Goal: Transaction & Acquisition: Purchase product/service

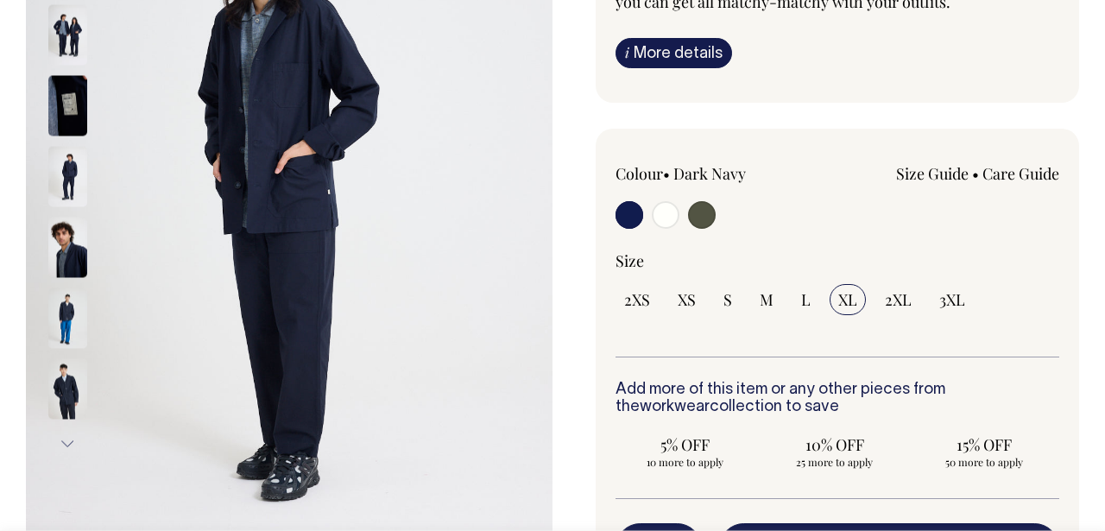
scroll to position [334, 0]
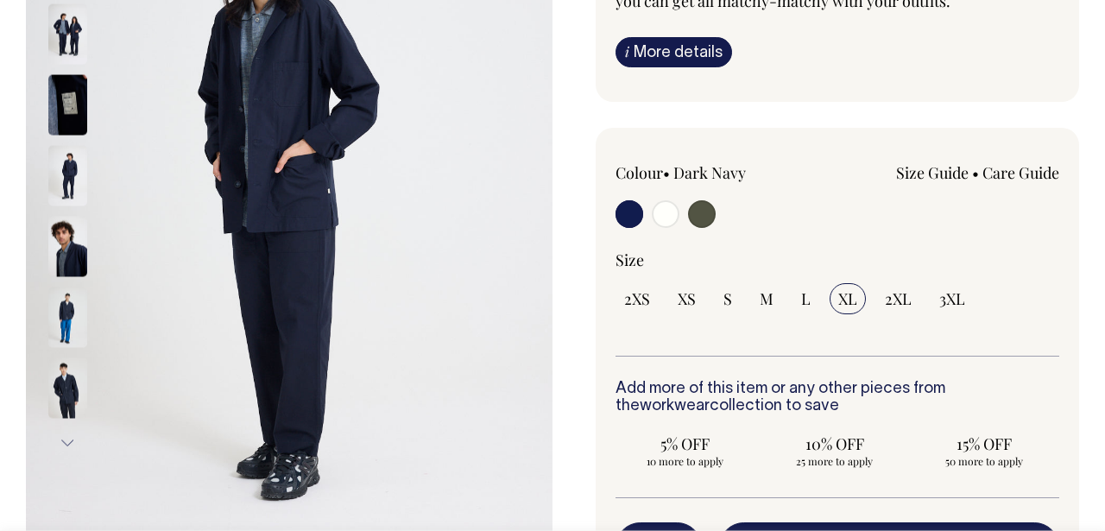
click at [662, 57] on link "i More details" at bounding box center [673, 52] width 117 height 30
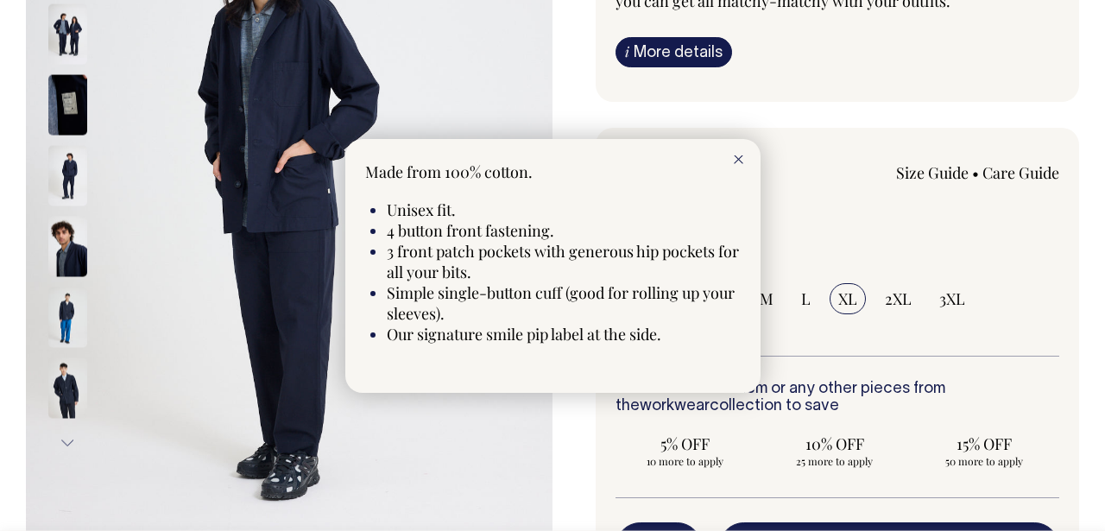
click at [662, 57] on div at bounding box center [552, 265] width 1105 height 531
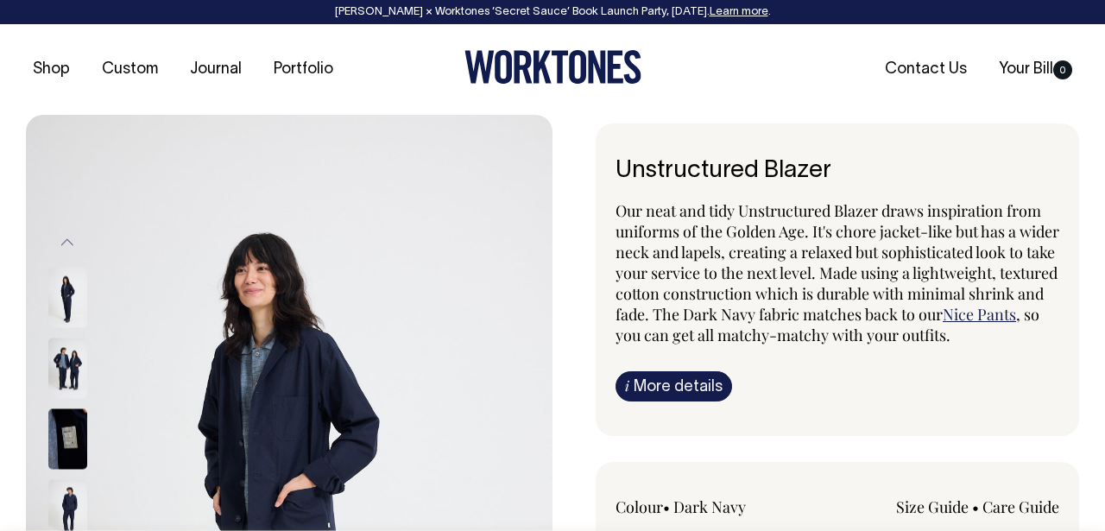
scroll to position [0, 0]
click at [61, 368] on img at bounding box center [67, 368] width 39 height 60
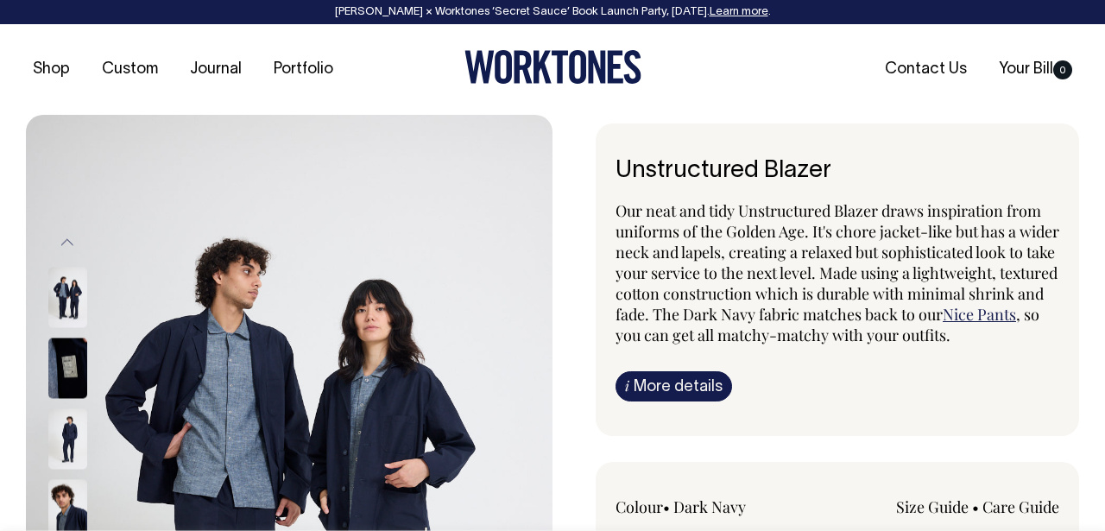
click at [73, 463] on img at bounding box center [67, 439] width 39 height 60
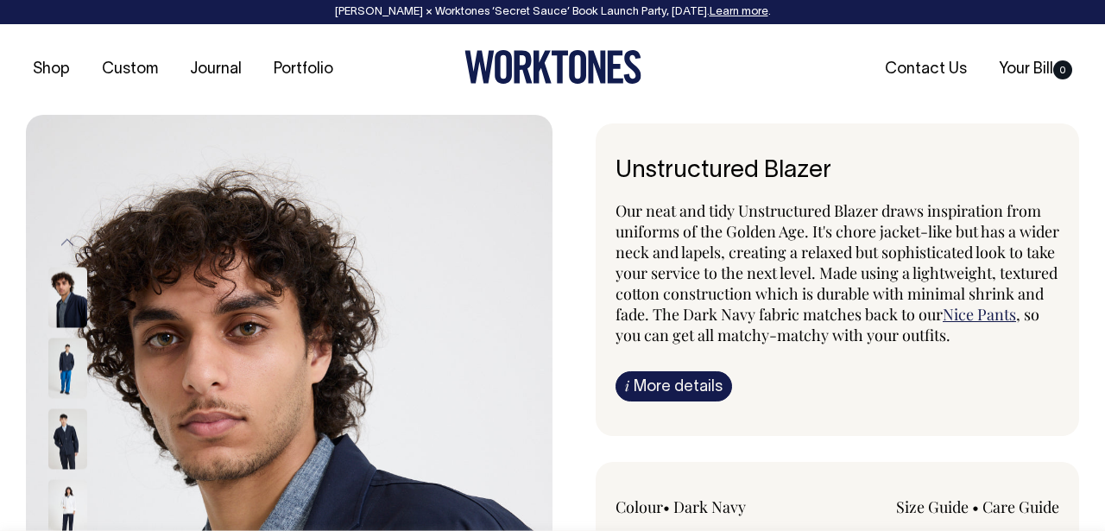
click at [65, 270] on img at bounding box center [67, 298] width 39 height 60
click at [55, 377] on img at bounding box center [67, 368] width 39 height 60
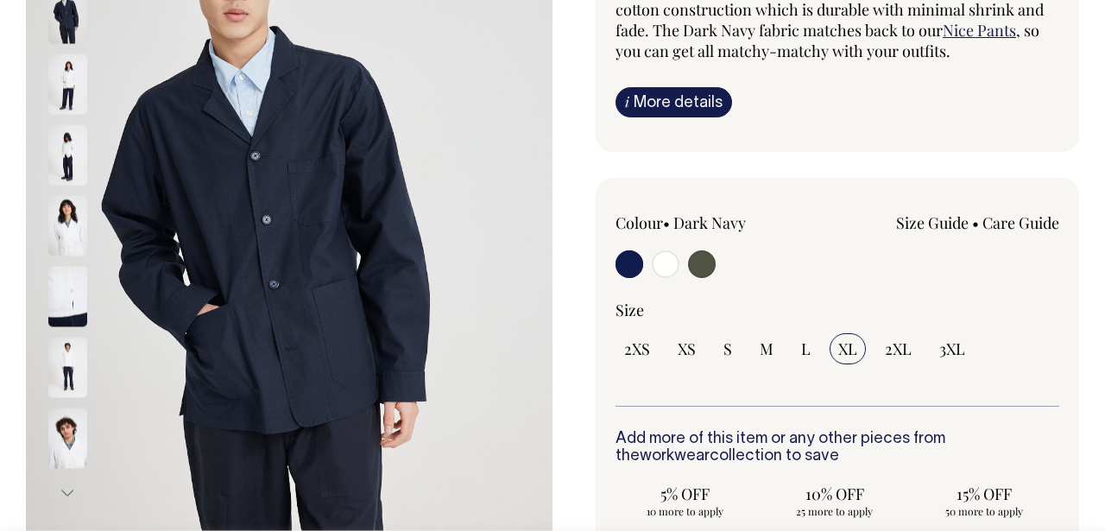
scroll to position [284, 0]
click at [48, 142] on img at bounding box center [67, 155] width 39 height 60
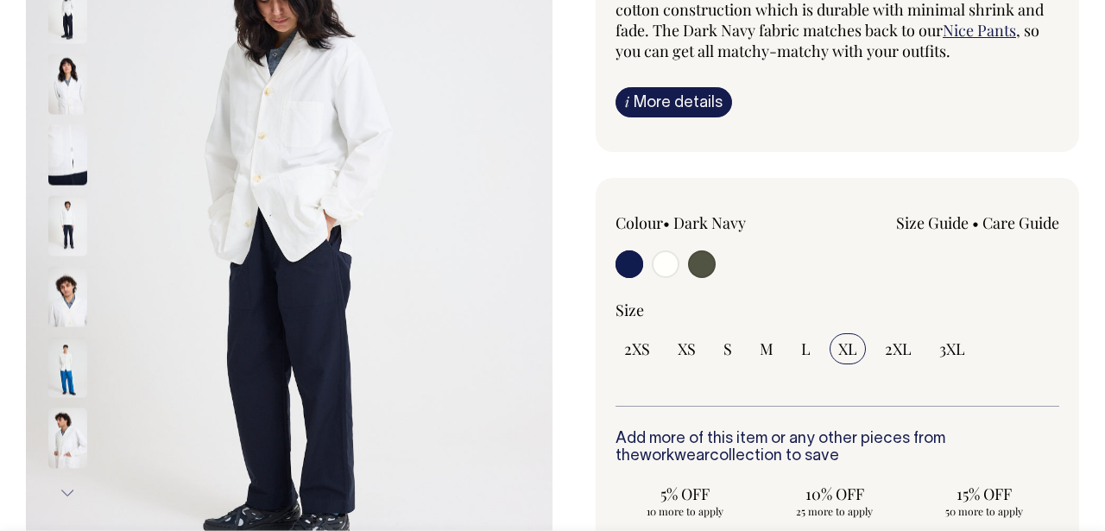
click at [70, 193] on div at bounding box center [90, 226] width 86 height 71
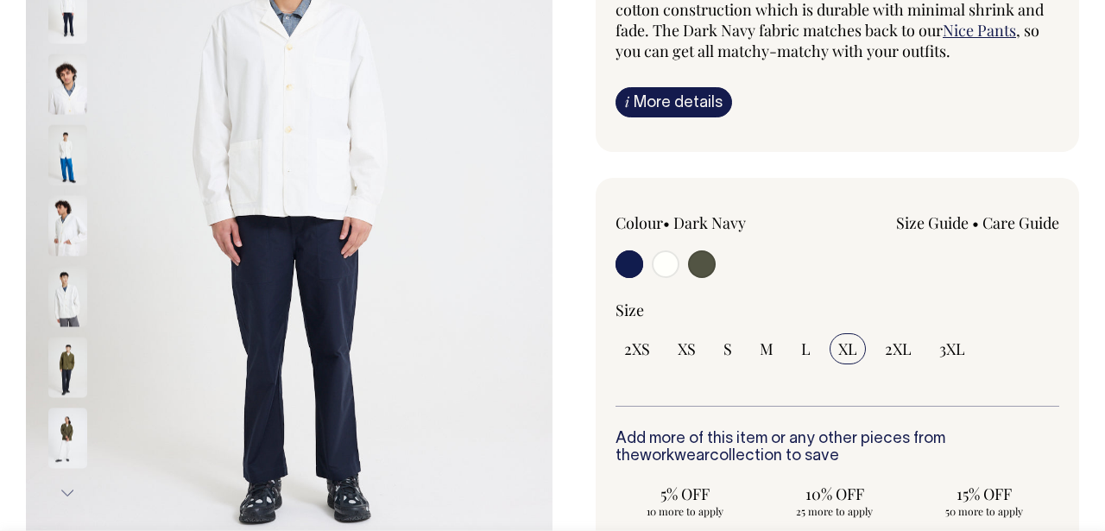
click at [73, 211] on img at bounding box center [67, 226] width 39 height 60
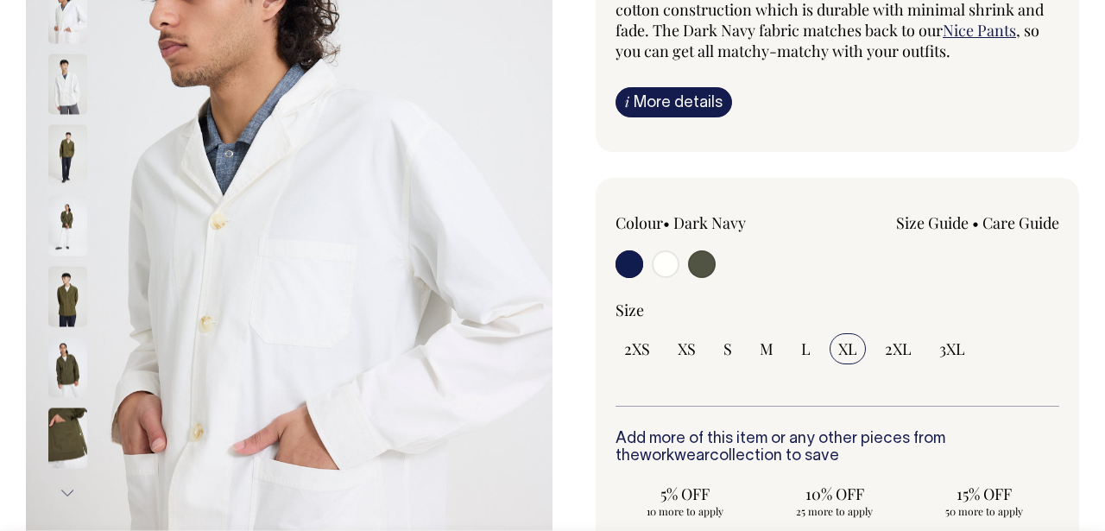
click at [69, 251] on div at bounding box center [90, 297] width 86 height 3893
click at [69, 251] on img at bounding box center [67, 226] width 39 height 60
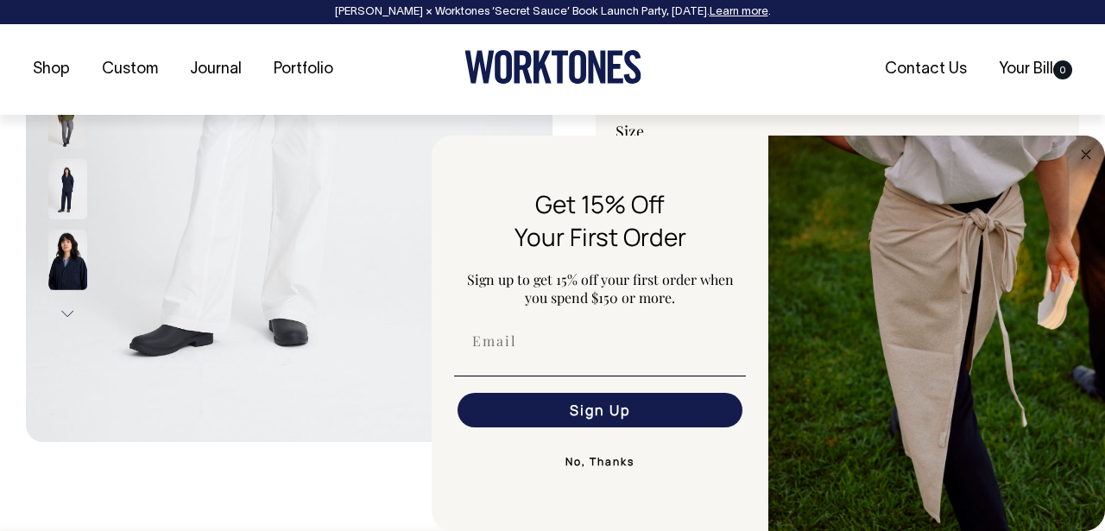
scroll to position [464, 0]
